Goal: Task Accomplishment & Management: Use online tool/utility

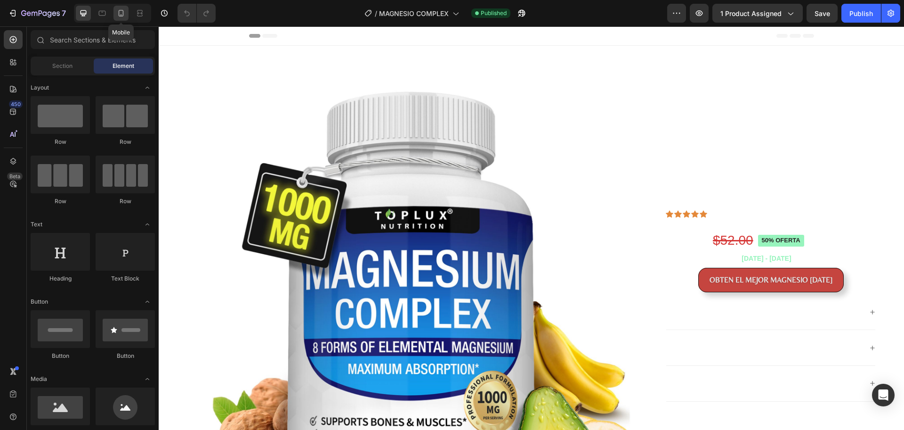
click at [122, 16] on icon at bounding box center [120, 12] width 9 height 9
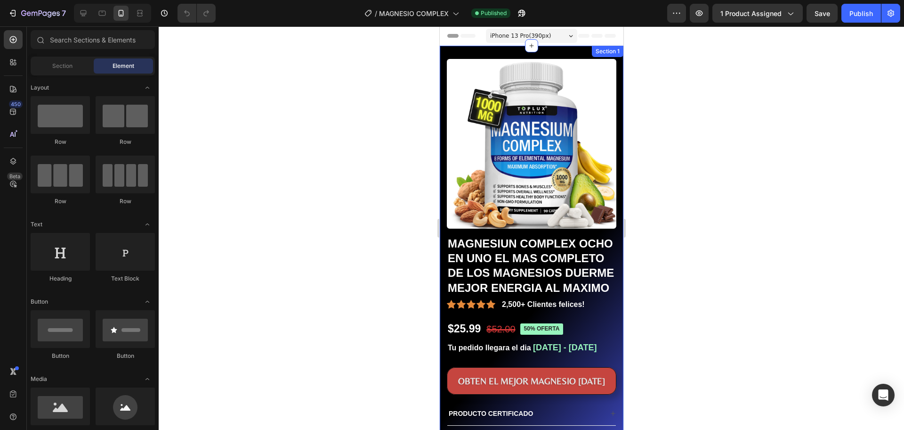
click at [446, 53] on div "Product Images MAGNESIUN COMPLEX OCHO EN UNO EL MAS COMPLETO DE LOS MAGNESIOS D…" at bounding box center [531, 273] width 184 height 454
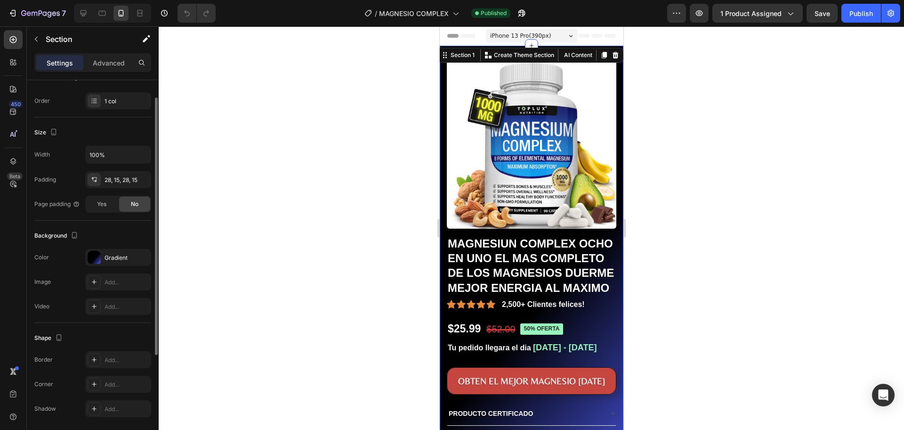
scroll to position [174, 0]
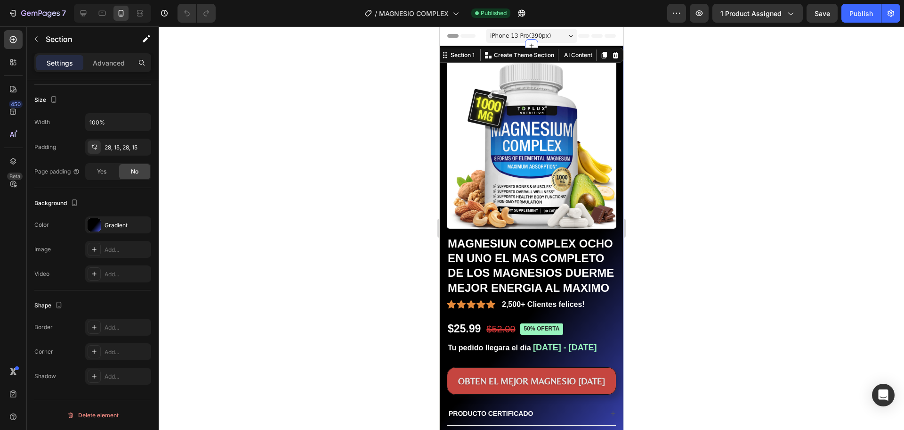
click at [612, 223] on div "Product Images MAGNESIUN COMPLEX OCHO EN UNO EL MAS COMPLETO DE LOS MAGNESIOS D…" at bounding box center [531, 273] width 184 height 454
click at [611, 224] on div "Product Images MAGNESIUN COMPLEX OCHO EN UNO EL MAS COMPLETO DE LOS MAGNESIOS D…" at bounding box center [531, 273] width 184 height 454
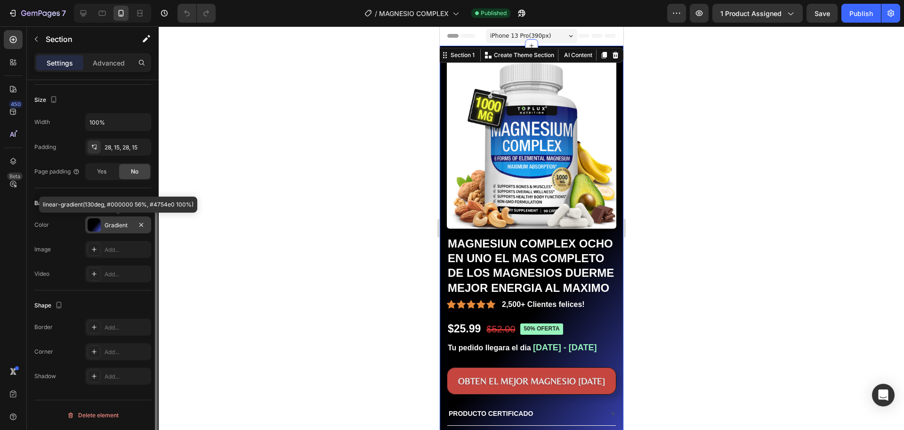
click at [112, 224] on div "Gradient" at bounding box center [118, 225] width 27 height 8
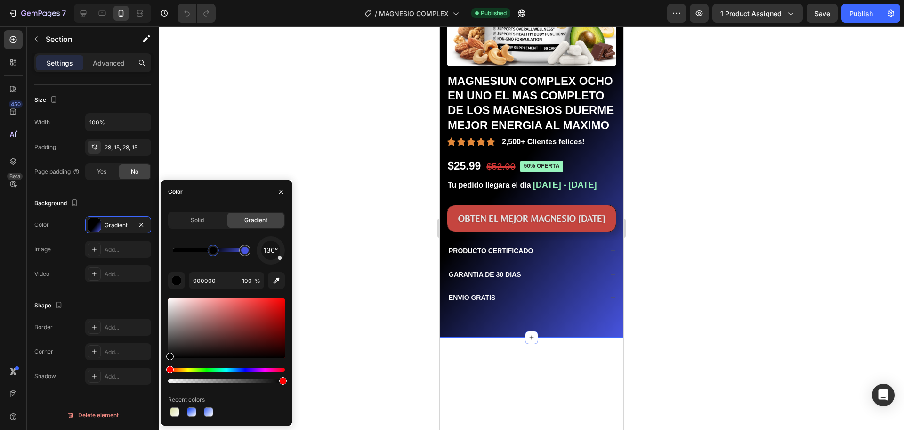
scroll to position [188, 0]
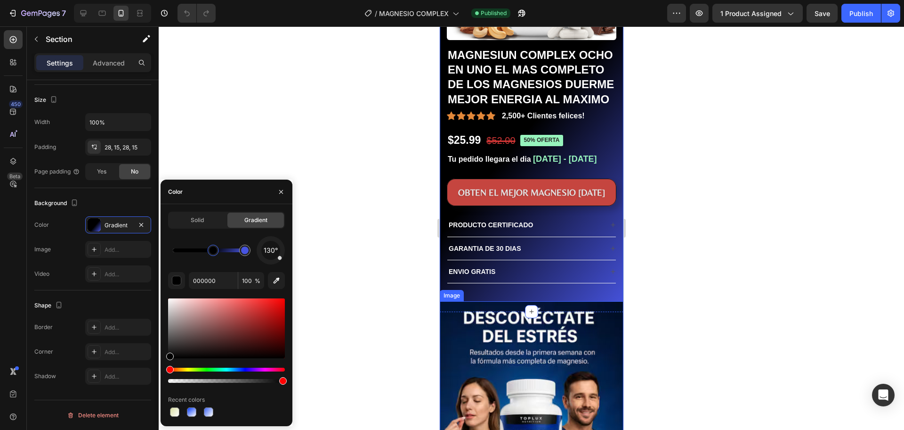
click at [606, 326] on img at bounding box center [531, 428] width 184 height 255
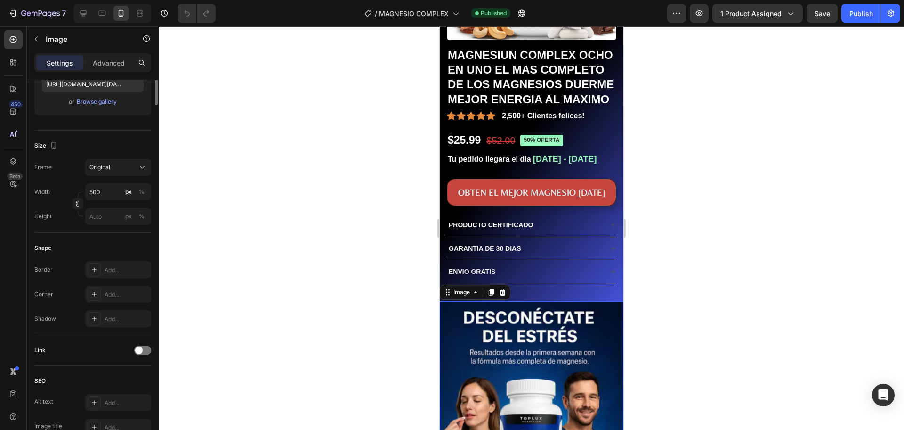
scroll to position [0, 0]
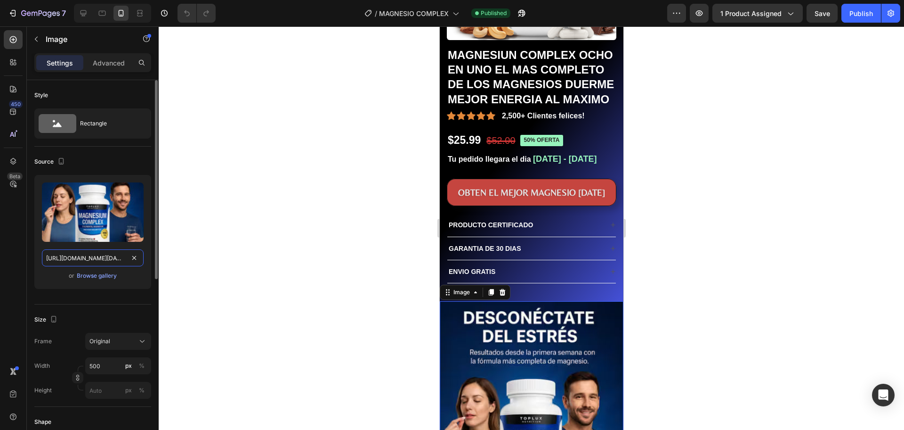
click at [101, 259] on input "[URL][DOMAIN_NAME][DATE][DATE]" at bounding box center [93, 257] width 102 height 17
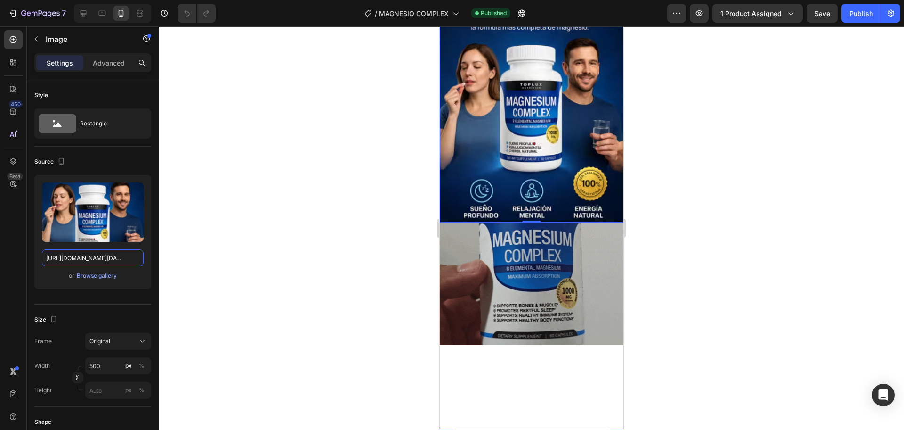
scroll to position [565, 0]
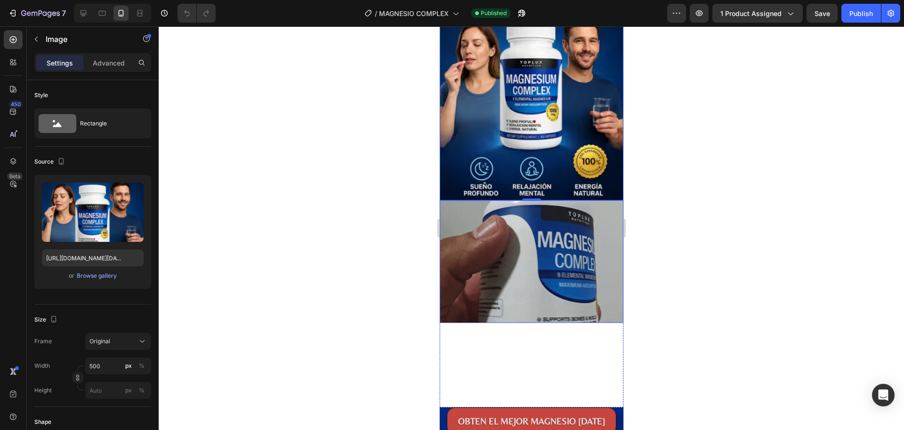
click at [601, 202] on img at bounding box center [531, 261] width 184 height 122
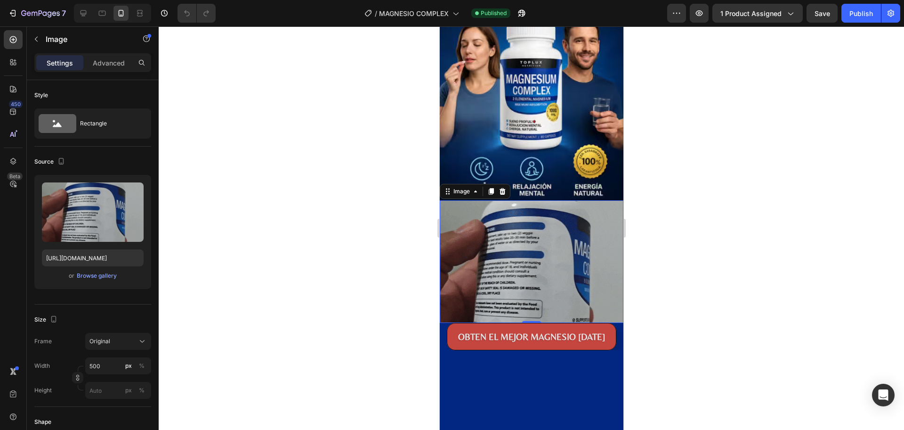
click at [662, 221] on div at bounding box center [532, 227] width 746 height 403
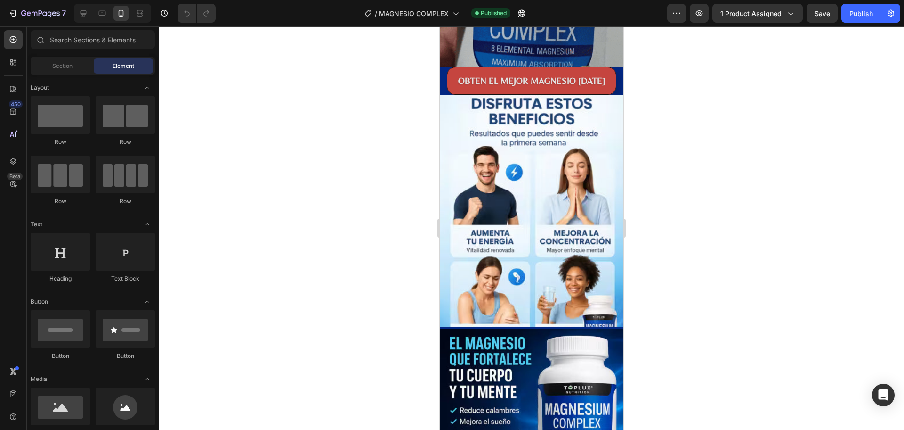
scroll to position [813, 0]
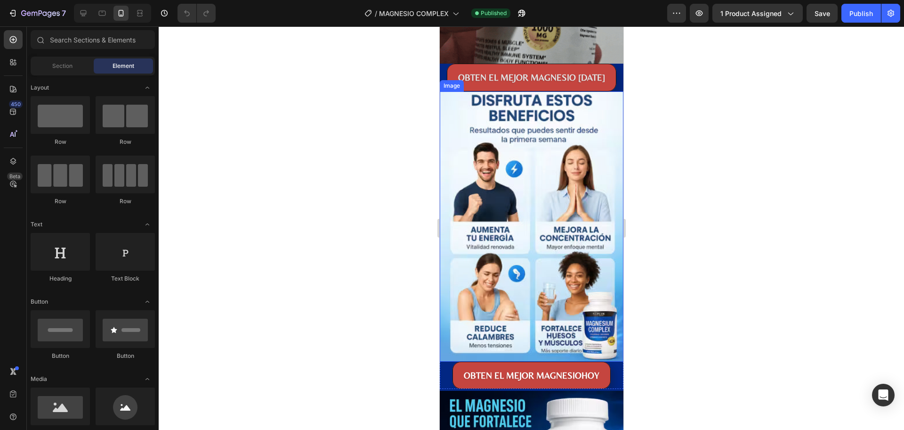
click at [605, 100] on img at bounding box center [531, 226] width 184 height 270
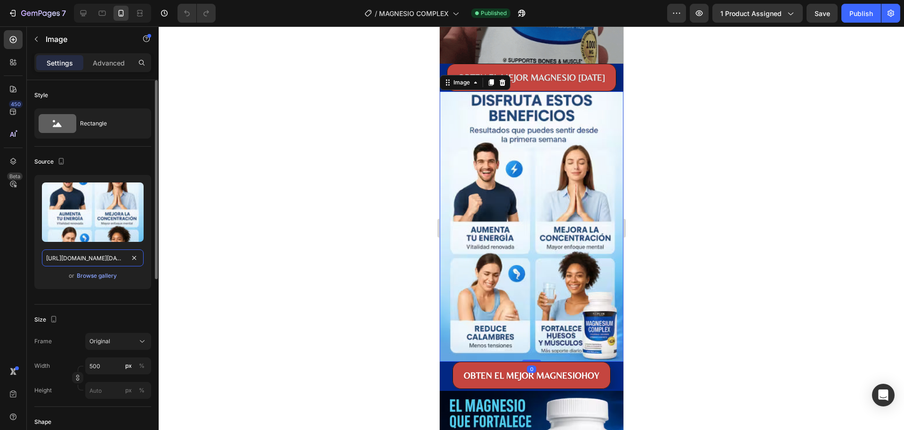
click at [81, 257] on input "[URL][DOMAIN_NAME][DATE][DATE]" at bounding box center [93, 257] width 102 height 17
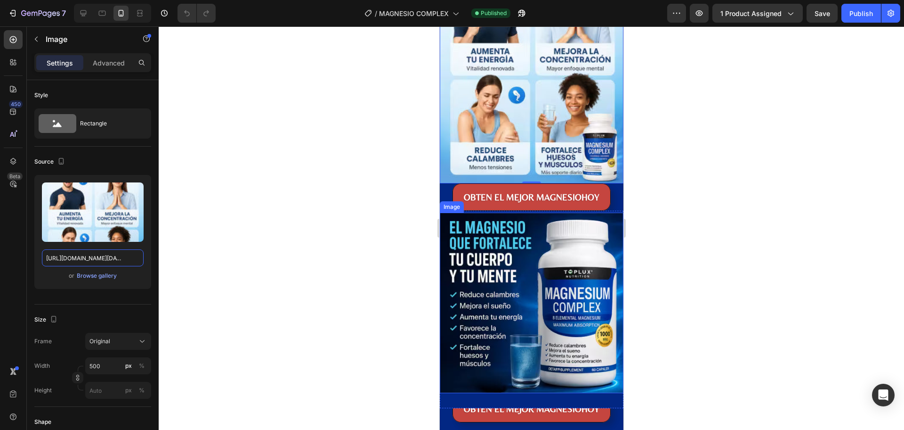
scroll to position [1001, 0]
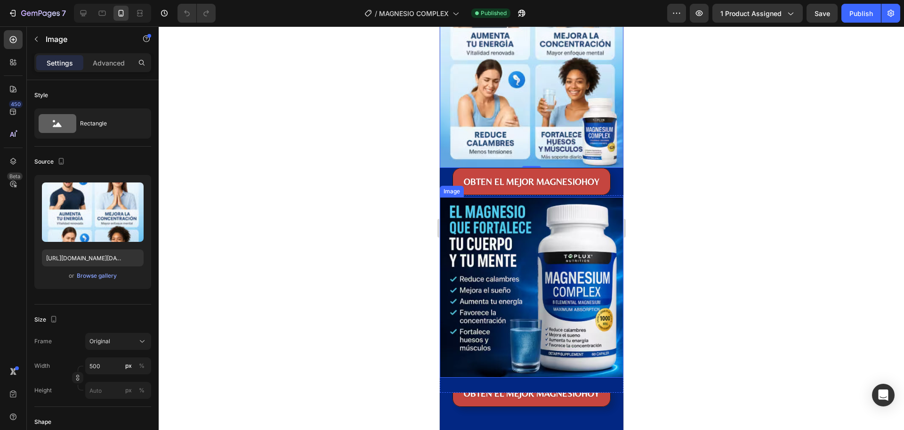
click at [607, 198] on img at bounding box center [531, 287] width 184 height 180
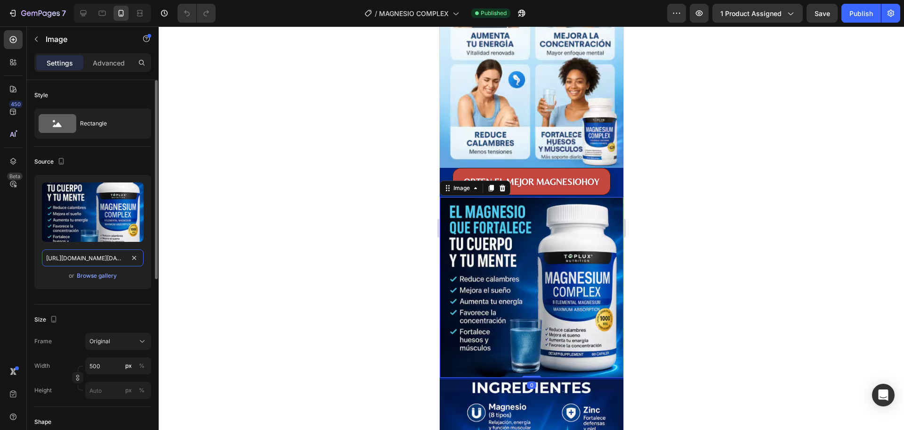
click at [98, 259] on input "[URL][DOMAIN_NAME][DATE][DATE]" at bounding box center [93, 257] width 102 height 17
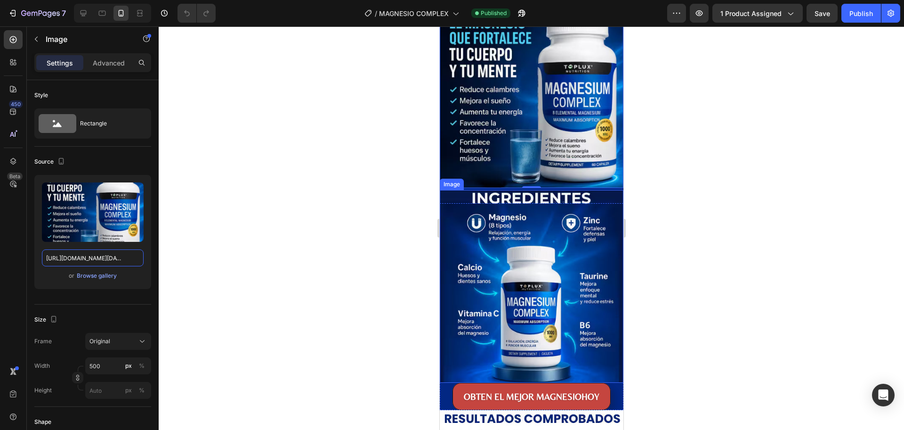
scroll to position [1190, 0]
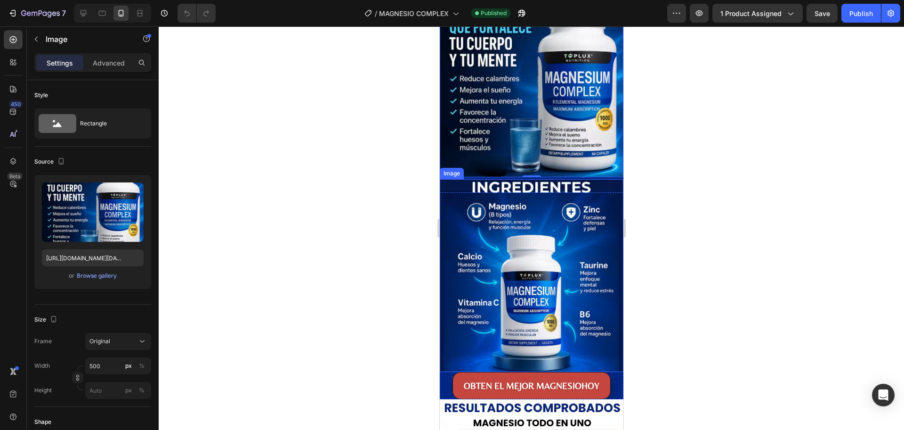
click at [442, 193] on img at bounding box center [531, 275] width 184 height 193
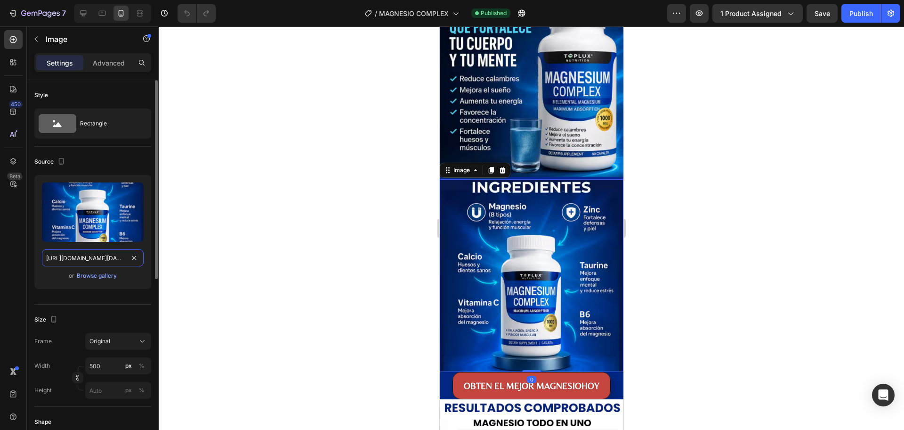
click at [102, 257] on input "[URL][DOMAIN_NAME][DATE][DATE]" at bounding box center [93, 257] width 102 height 17
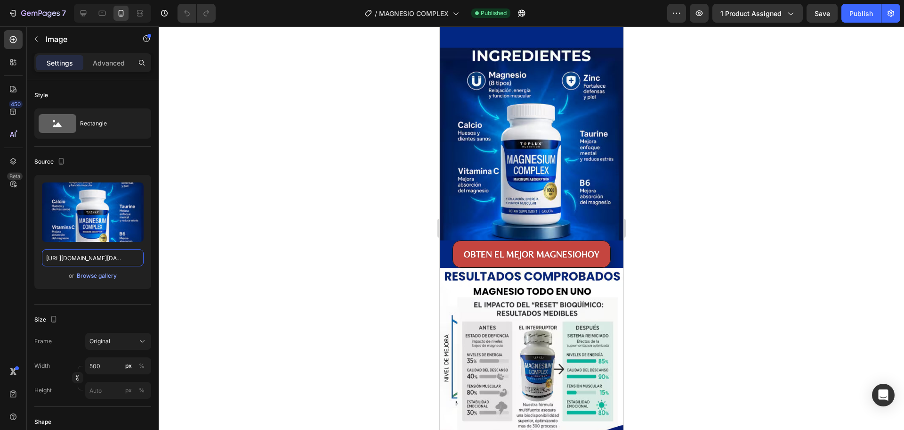
scroll to position [1425, 0]
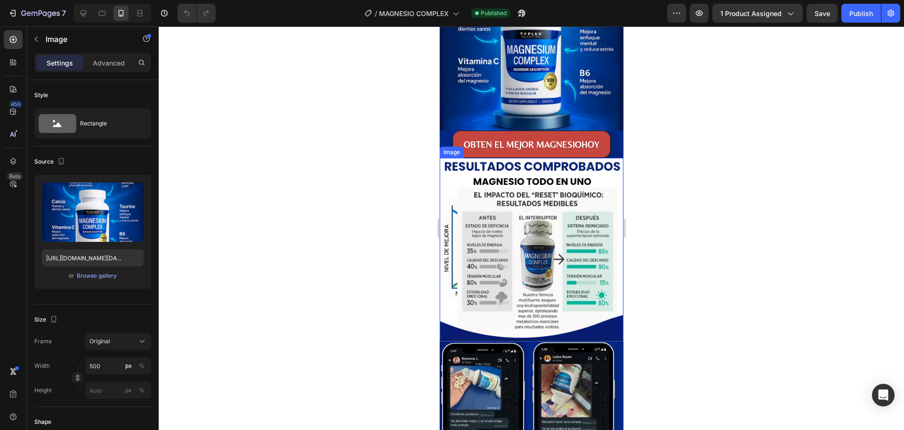
click at [444, 169] on img at bounding box center [531, 249] width 184 height 183
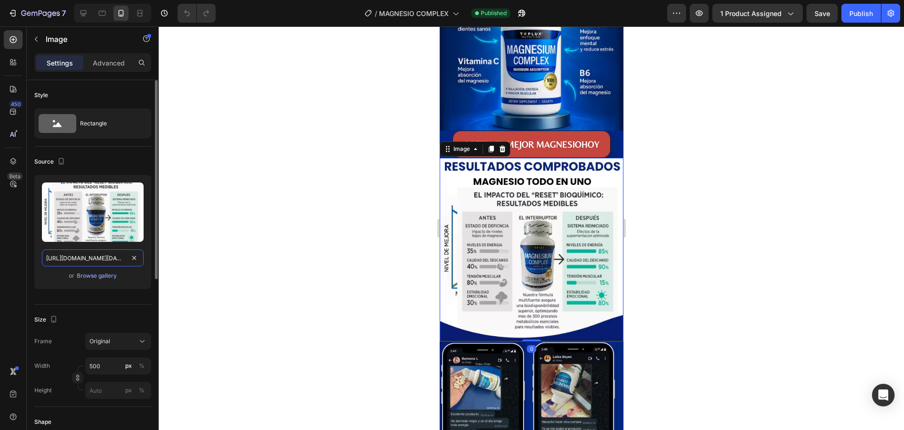
click at [102, 261] on input "[URL][DOMAIN_NAME][DATE][DATE]" at bounding box center [93, 257] width 102 height 17
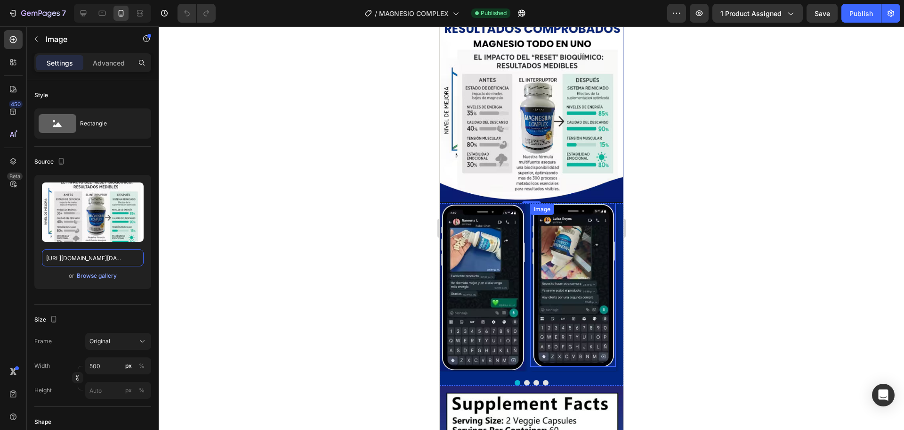
scroll to position [1567, 0]
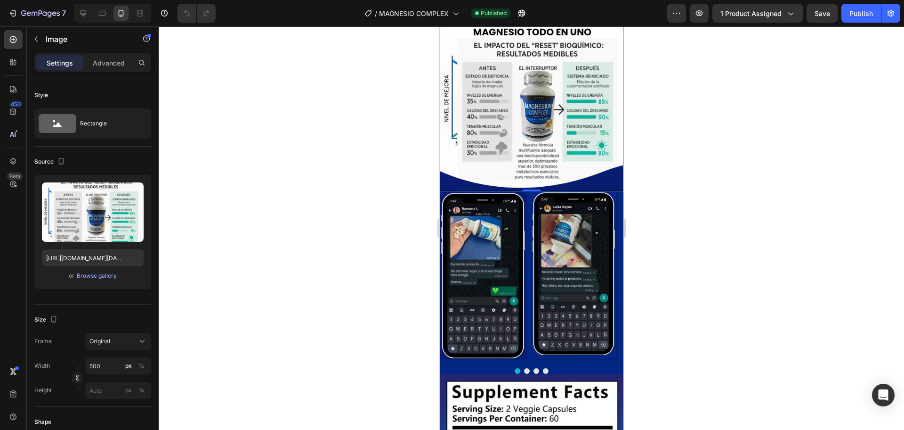
click at [527, 195] on div "0" at bounding box center [531, 199] width 9 height 8
click at [469, 196] on div "Image" at bounding box center [482, 276] width 86 height 168
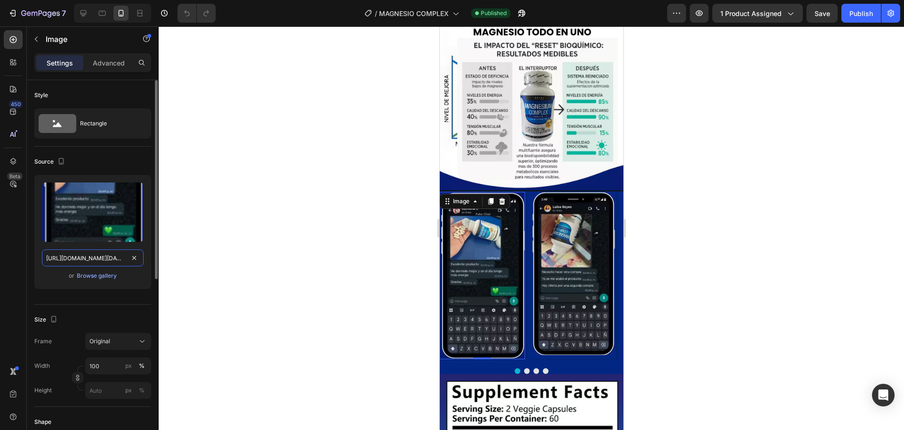
click at [106, 257] on input "[URL][DOMAIN_NAME][DATE][DATE]" at bounding box center [93, 257] width 102 height 17
click at [612, 192] on img at bounding box center [573, 273] width 86 height 163
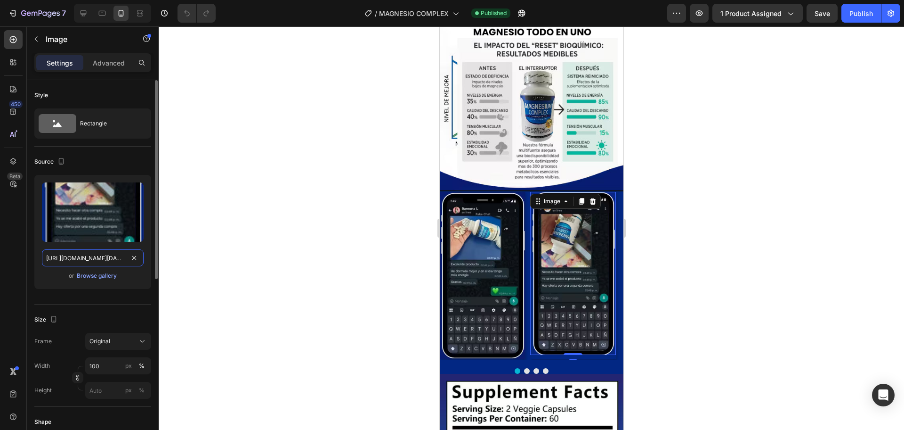
click at [78, 256] on input "[URL][DOMAIN_NAME][DATE][DATE]" at bounding box center [93, 257] width 102 height 17
click at [524, 368] on button "Dot" at bounding box center [527, 371] width 6 height 6
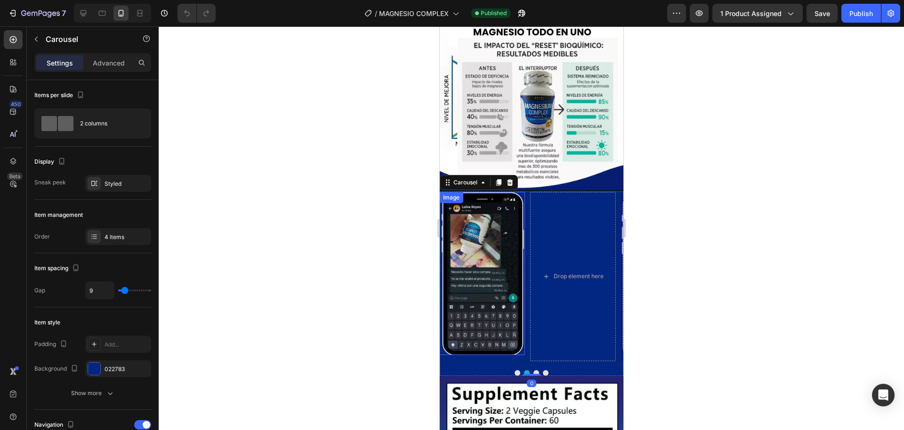
click at [507, 192] on img at bounding box center [482, 273] width 86 height 163
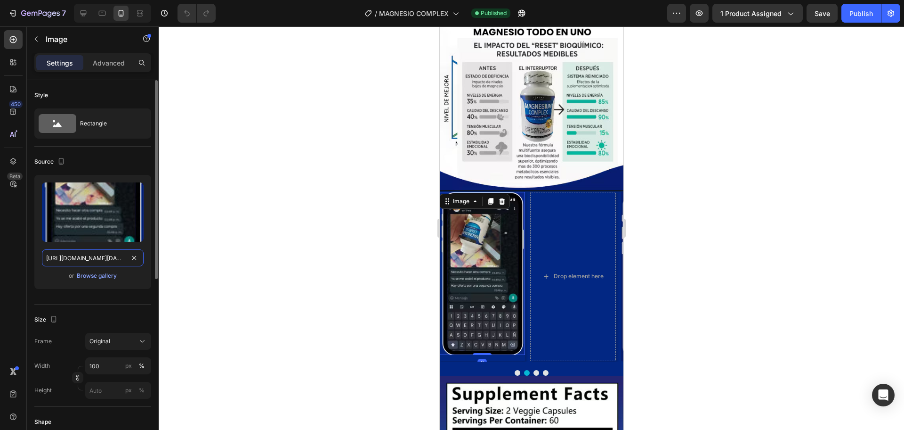
click at [95, 257] on input "[URL][DOMAIN_NAME][DATE][DATE]" at bounding box center [93, 257] width 102 height 17
click at [535, 370] on div at bounding box center [531, 373] width 184 height 6
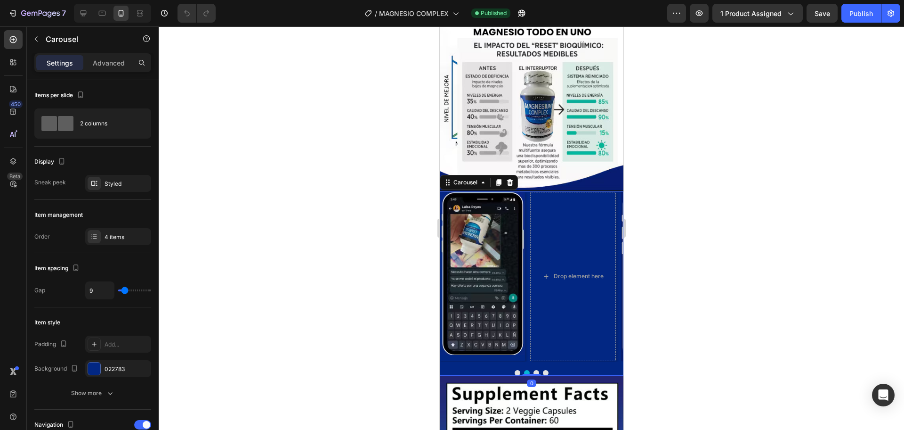
click at [533, 370] on button "Dot" at bounding box center [536, 373] width 6 height 6
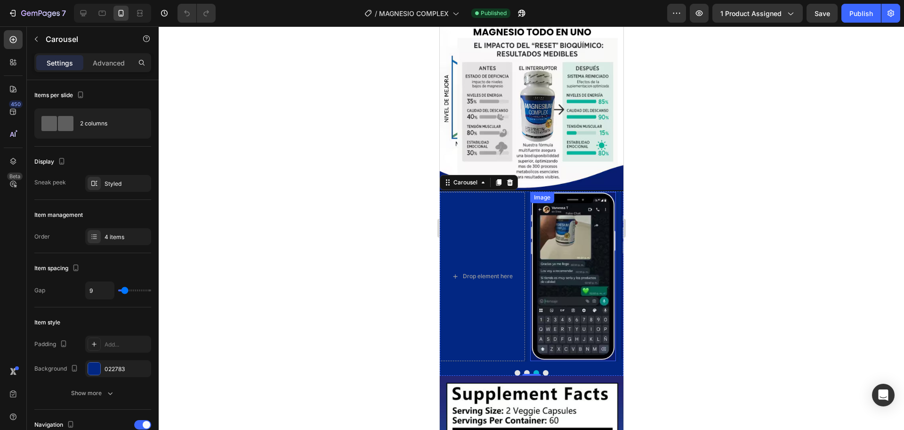
click at [612, 192] on img at bounding box center [573, 276] width 86 height 169
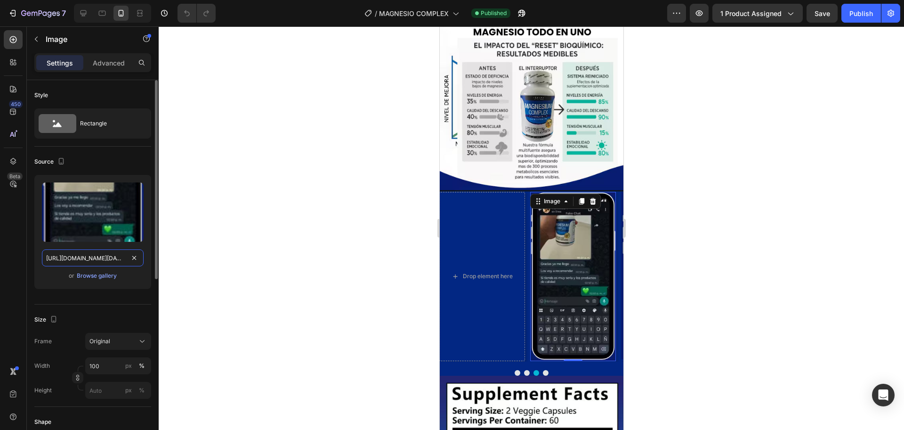
click at [104, 261] on input "[URL][DOMAIN_NAME][DATE][DATE]" at bounding box center [93, 257] width 102 height 17
click at [543, 370] on button "Dot" at bounding box center [546, 373] width 6 height 6
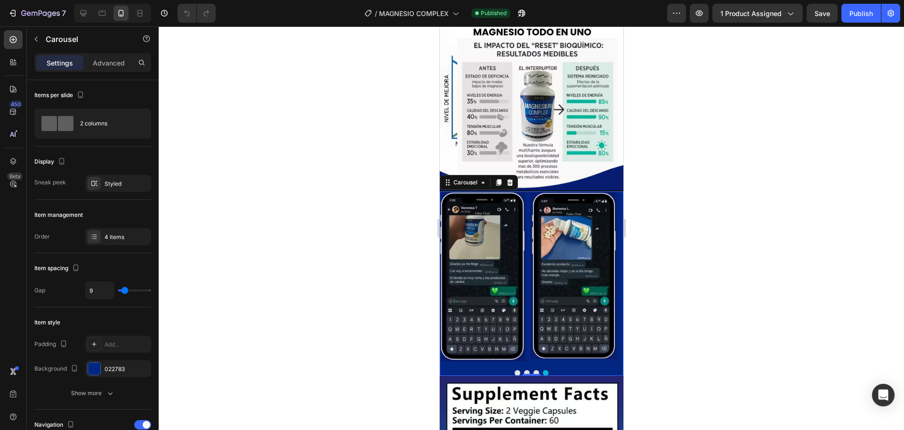
click at [524, 370] on button "Dot" at bounding box center [527, 373] width 6 height 6
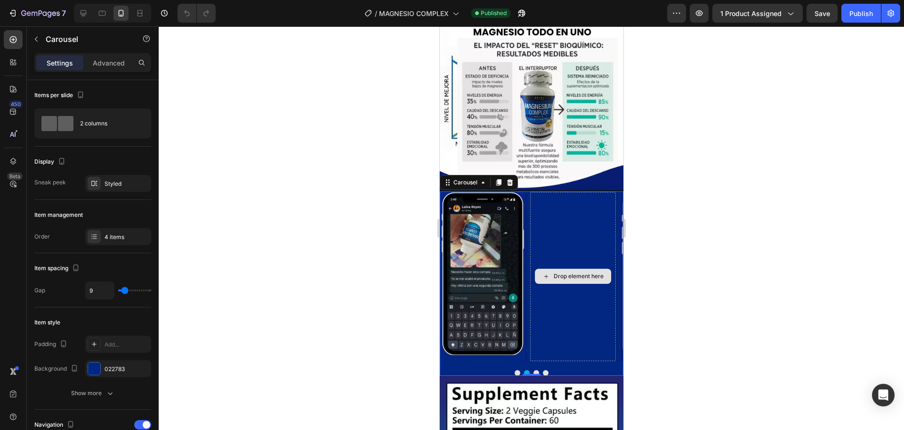
click at [572, 197] on div "Drop element here" at bounding box center [573, 276] width 86 height 169
click at [598, 200] on div "Drop element here" at bounding box center [573, 276] width 86 height 169
click at [564, 316] on div "Drop element here" at bounding box center [573, 276] width 86 height 169
click at [565, 316] on div "Drop element here" at bounding box center [573, 276] width 86 height 169
click at [565, 314] on div "Drop element here" at bounding box center [573, 276] width 86 height 169
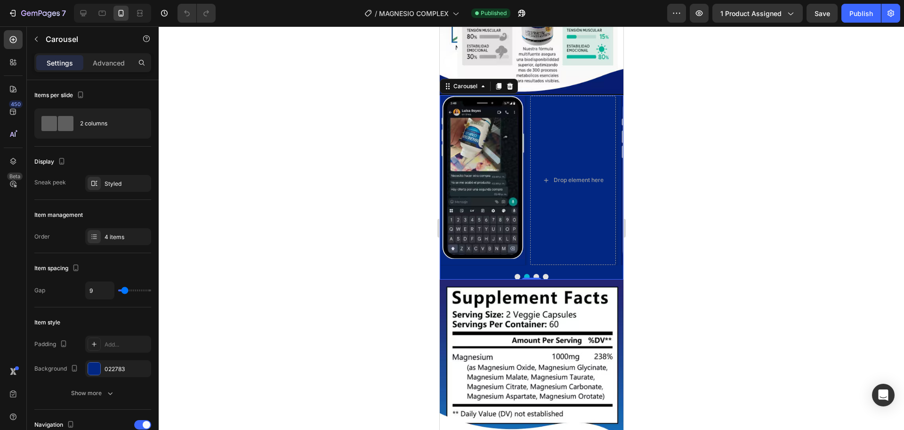
scroll to position [1708, 0]
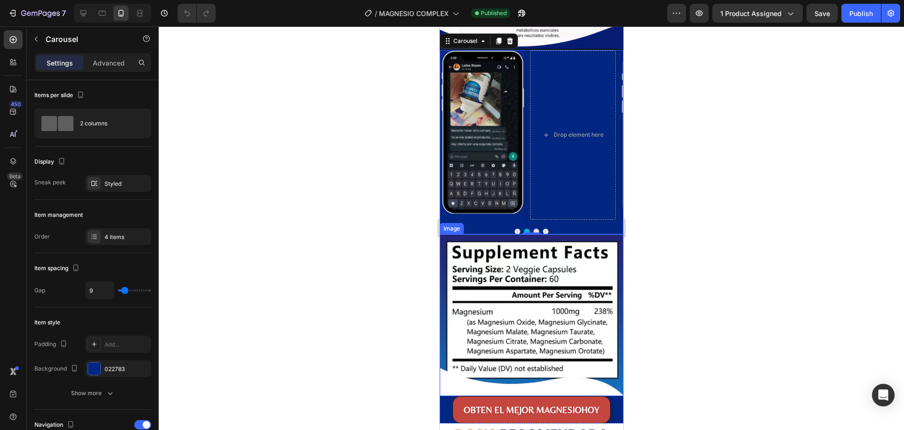
click at [610, 234] on img at bounding box center [531, 315] width 184 height 162
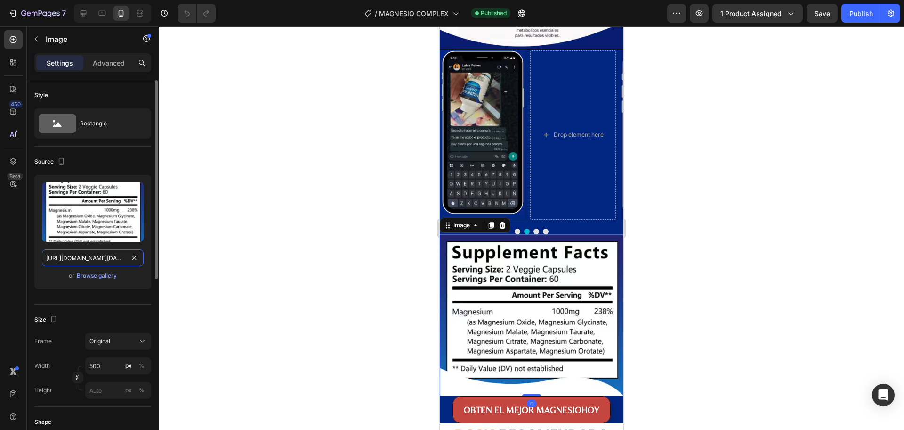
click at [93, 253] on input "[URL][DOMAIN_NAME][DATE][DATE]" at bounding box center [93, 257] width 102 height 17
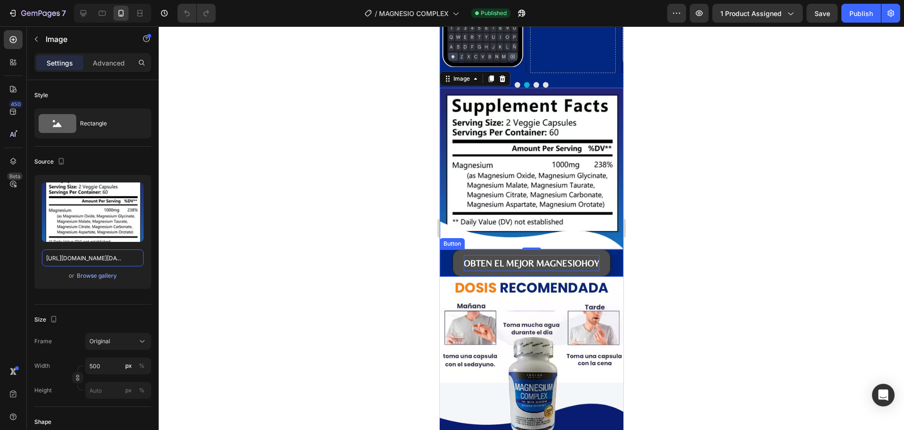
scroll to position [1896, 0]
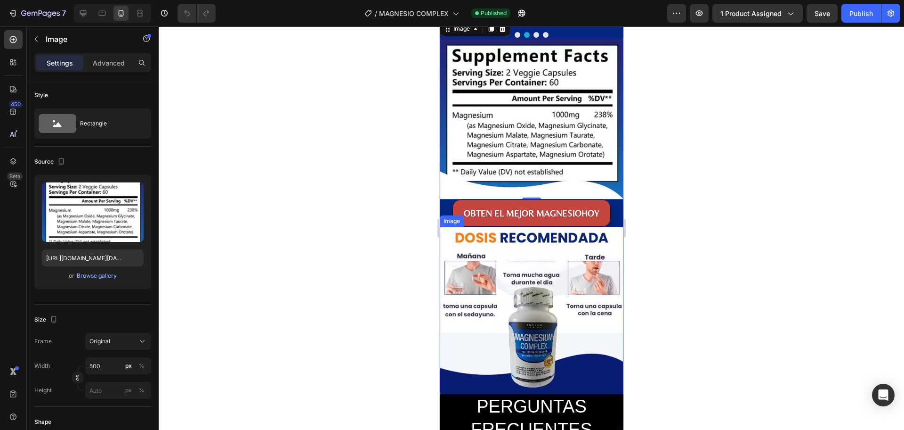
click at [447, 227] on img at bounding box center [531, 310] width 184 height 167
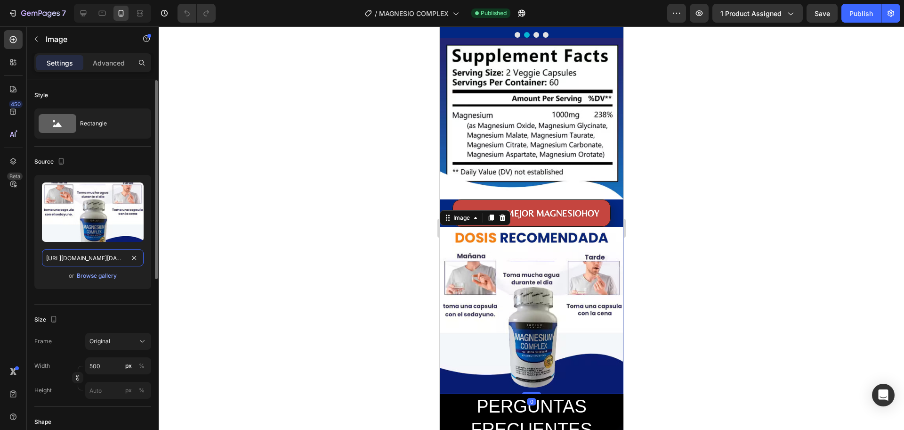
click at [78, 257] on input "[URL][DOMAIN_NAME][DATE][DATE]" at bounding box center [93, 257] width 102 height 17
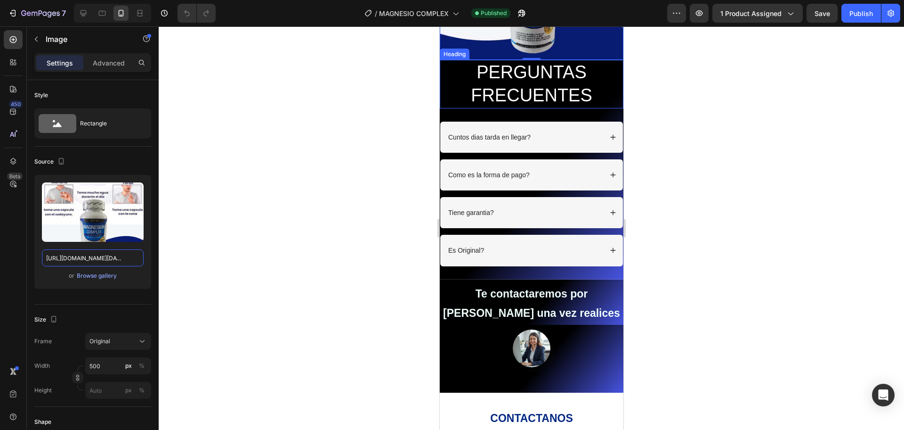
scroll to position [2273, 0]
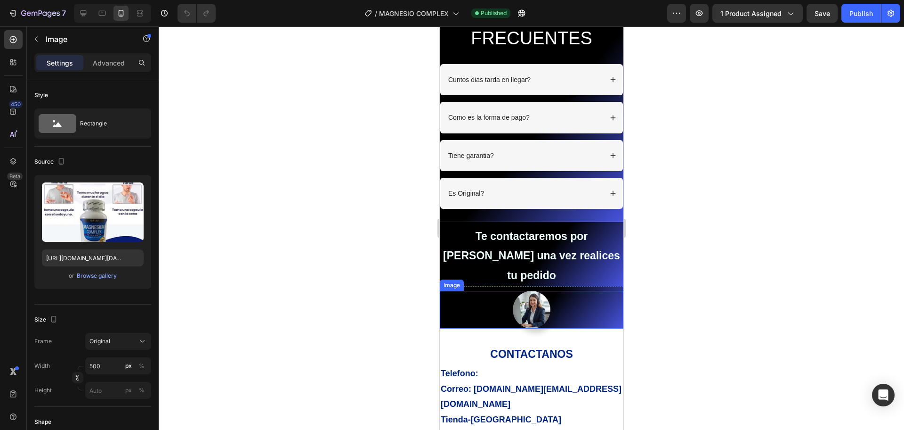
click at [606, 291] on div at bounding box center [531, 310] width 184 height 38
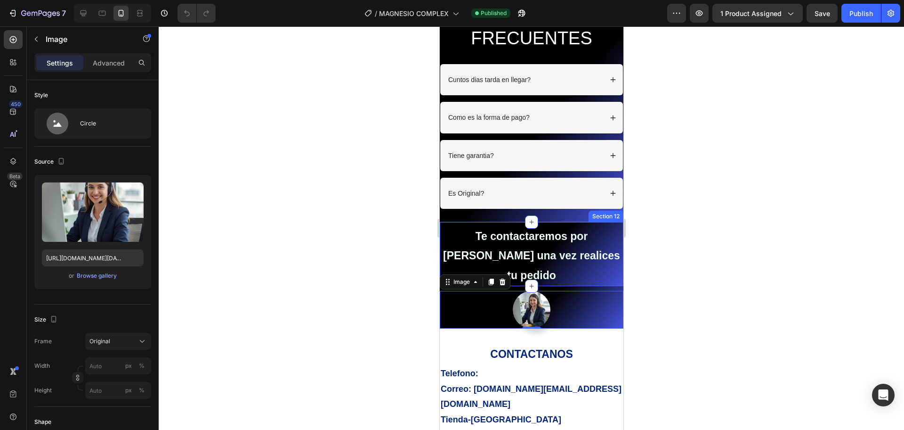
click at [608, 223] on div "Te contactaremos por [PERSON_NAME] una vez realices tu pedido Text Block" at bounding box center [531, 254] width 184 height 64
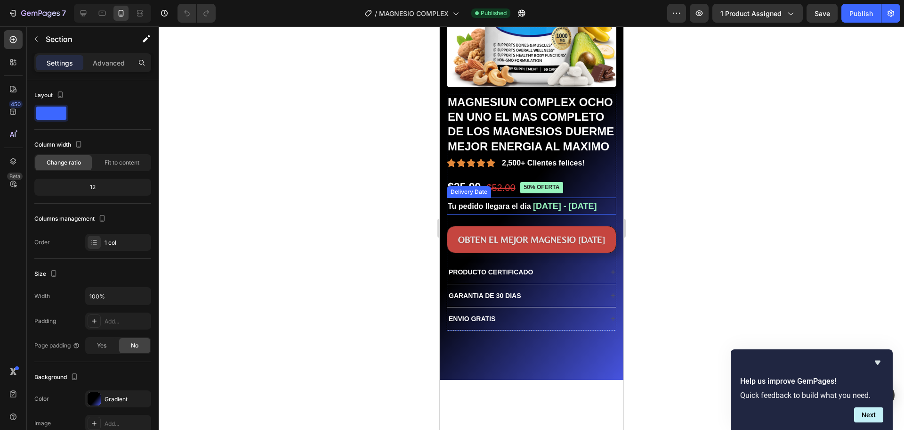
scroll to position [59, 0]
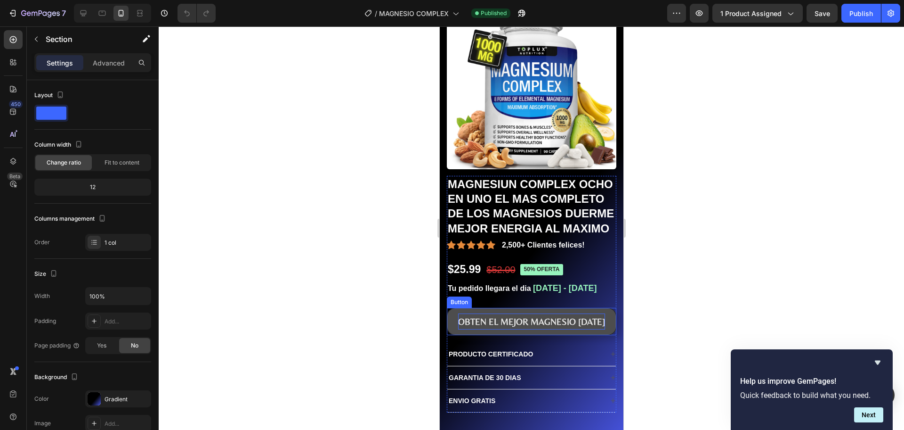
click at [471, 329] on p "OBTEN EL MEJOR MAGNESIO [DATE]" at bounding box center [531, 321] width 147 height 16
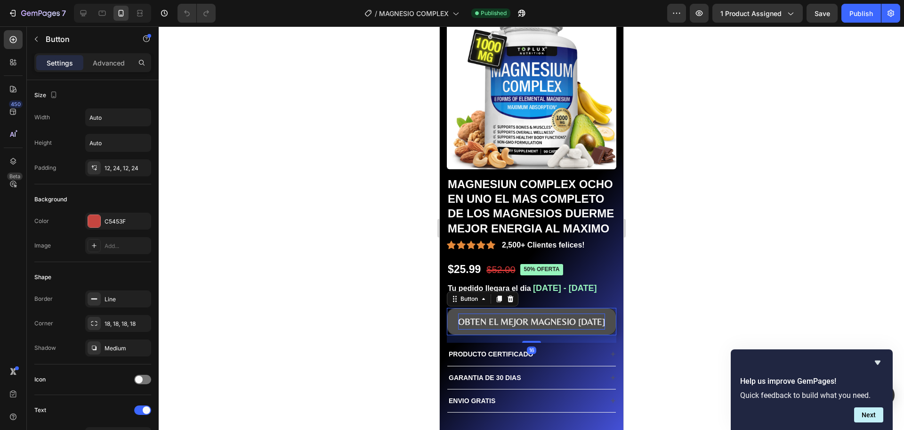
click at [471, 329] on p "OBTEN EL MEJOR MAGNESIO [DATE]" at bounding box center [531, 321] width 147 height 16
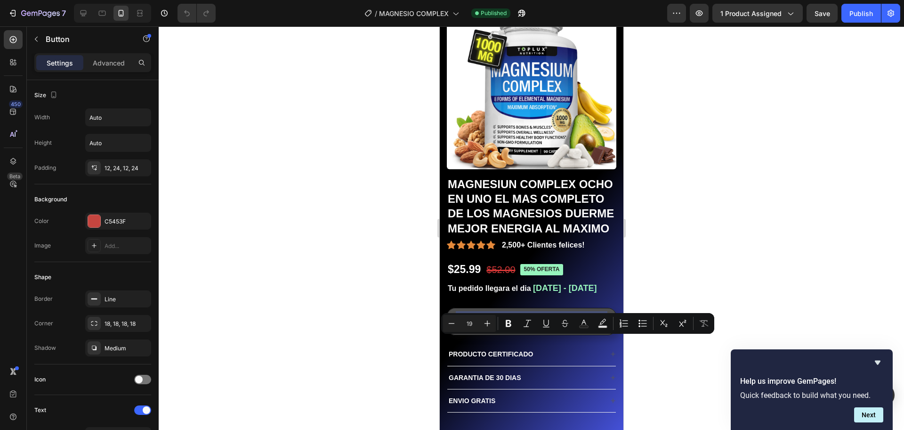
click at [462, 329] on p "OBTEN EL MEJOR MAGNESIO [DATE]" at bounding box center [531, 321] width 147 height 16
drag, startPoint x: 462, startPoint y: 342, endPoint x: 594, endPoint y: 343, distance: 132.4
click at [594, 329] on p "OBTEN EL MEJOR MAGNESIO [DATE]" at bounding box center [531, 321] width 147 height 16
copy p "OBTEN EL MEJOR MAGNESIO [DATE]"
drag, startPoint x: 733, startPoint y: 159, endPoint x: 724, endPoint y: 162, distance: 8.9
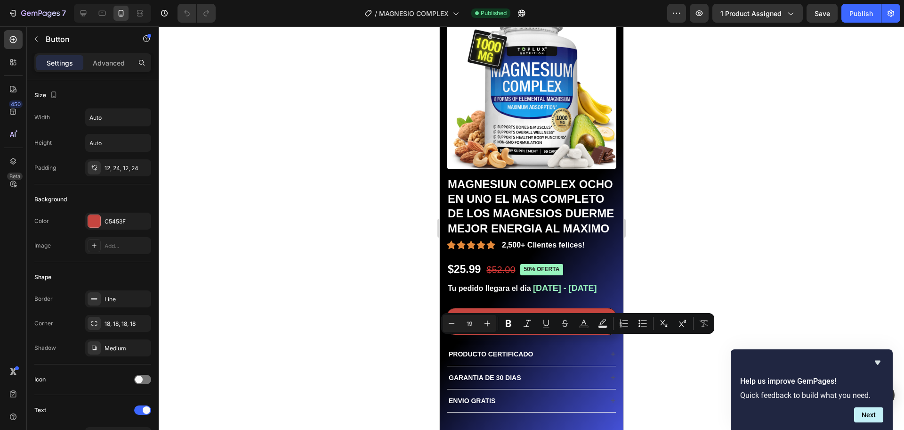
click at [731, 160] on div at bounding box center [532, 227] width 746 height 403
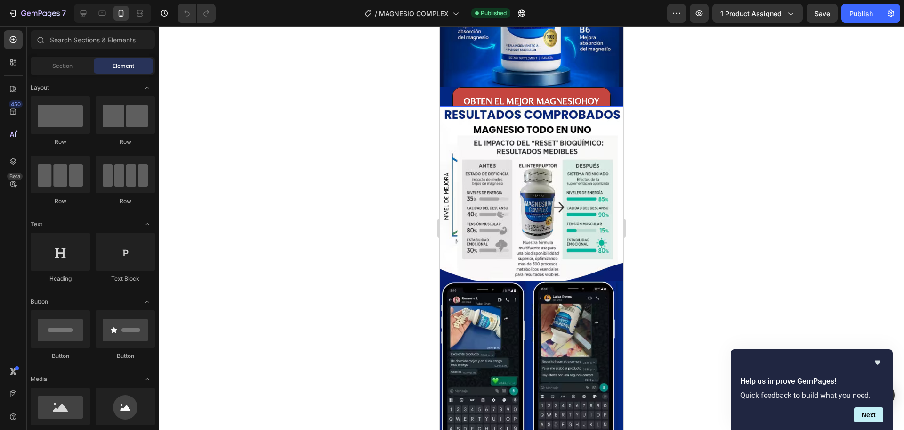
scroll to position [1427, 0]
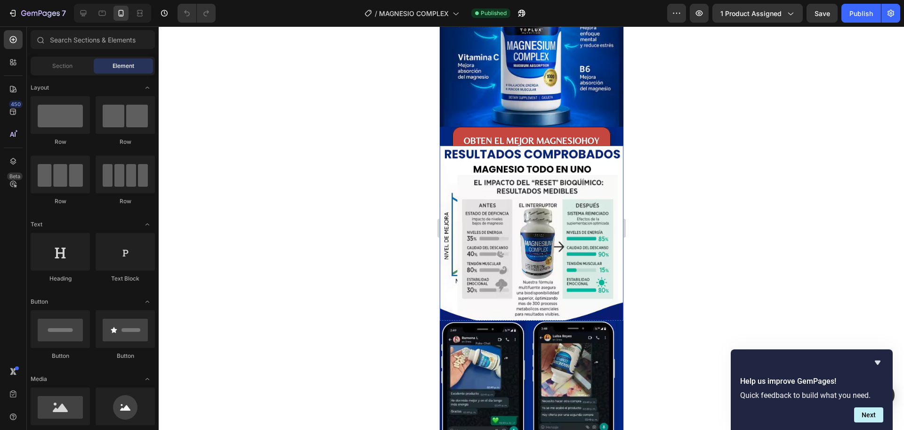
click at [455, 173] on img at bounding box center [531, 237] width 184 height 183
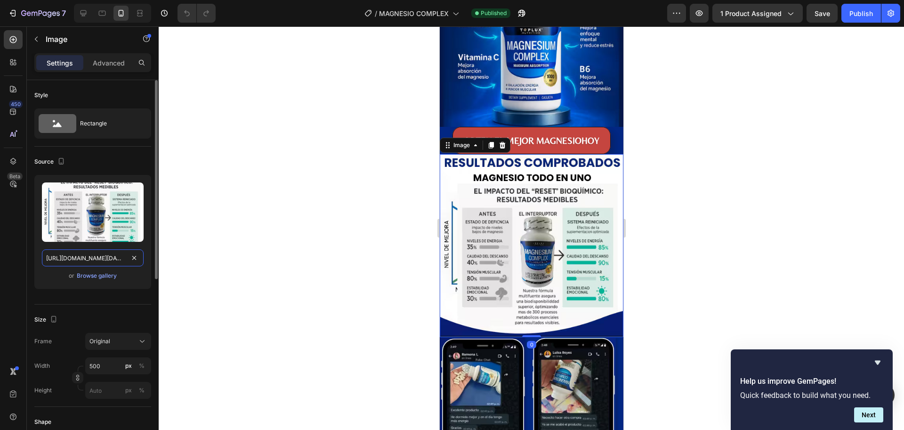
click at [89, 259] on input "[URL][DOMAIN_NAME][DATE][DATE]" at bounding box center [93, 257] width 102 height 17
